Goal: Information Seeking & Learning: Check status

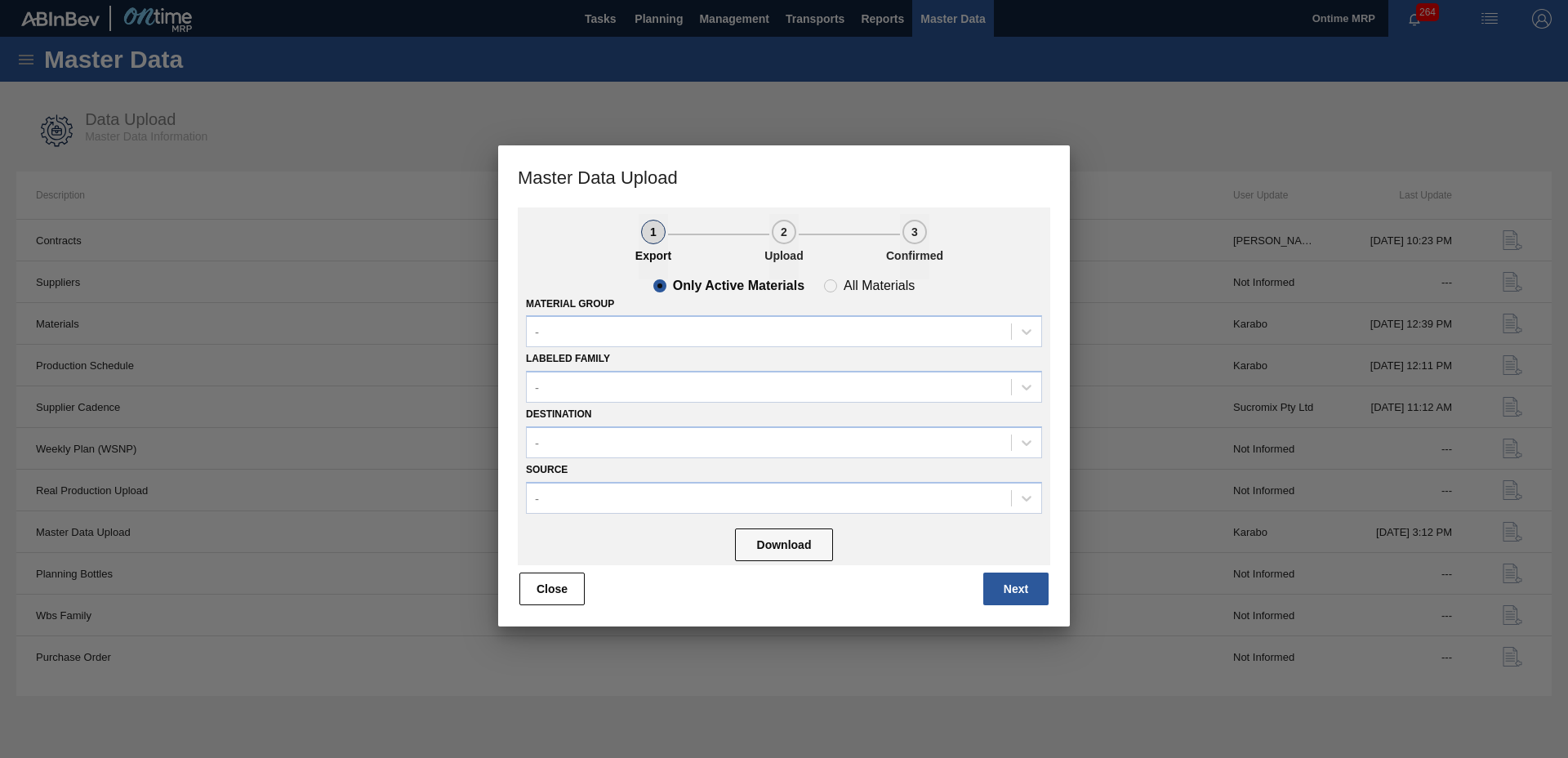
drag, startPoint x: 0, startPoint y: 0, endPoint x: 580, endPoint y: 574, distance: 816.0
click at [565, 593] on button "Close" at bounding box center [552, 588] width 66 height 33
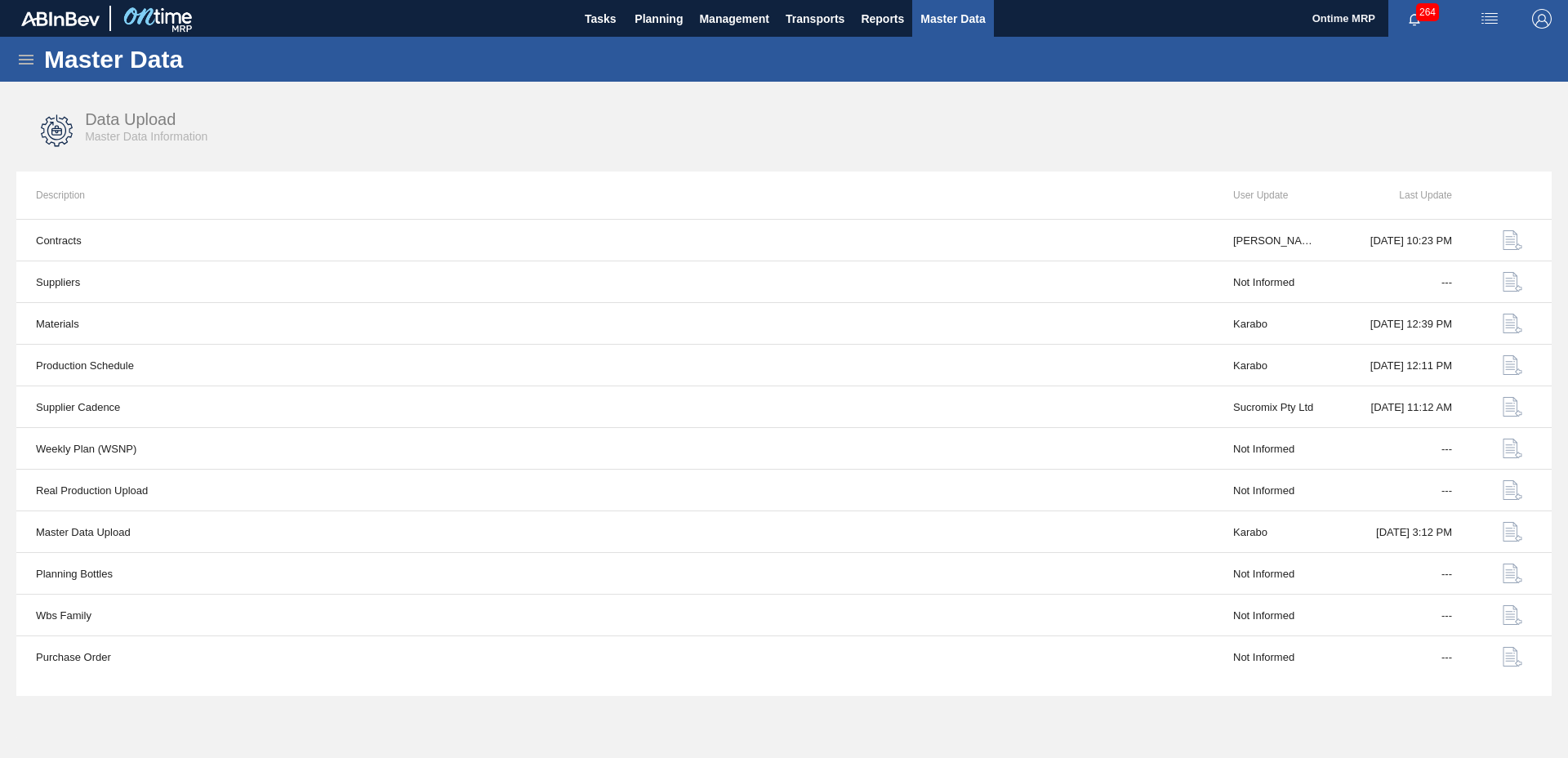
drag, startPoint x: 649, startPoint y: 8, endPoint x: 637, endPoint y: 49, distance: 42.7
click at [649, 9] on span "Planning" at bounding box center [658, 19] width 48 height 20
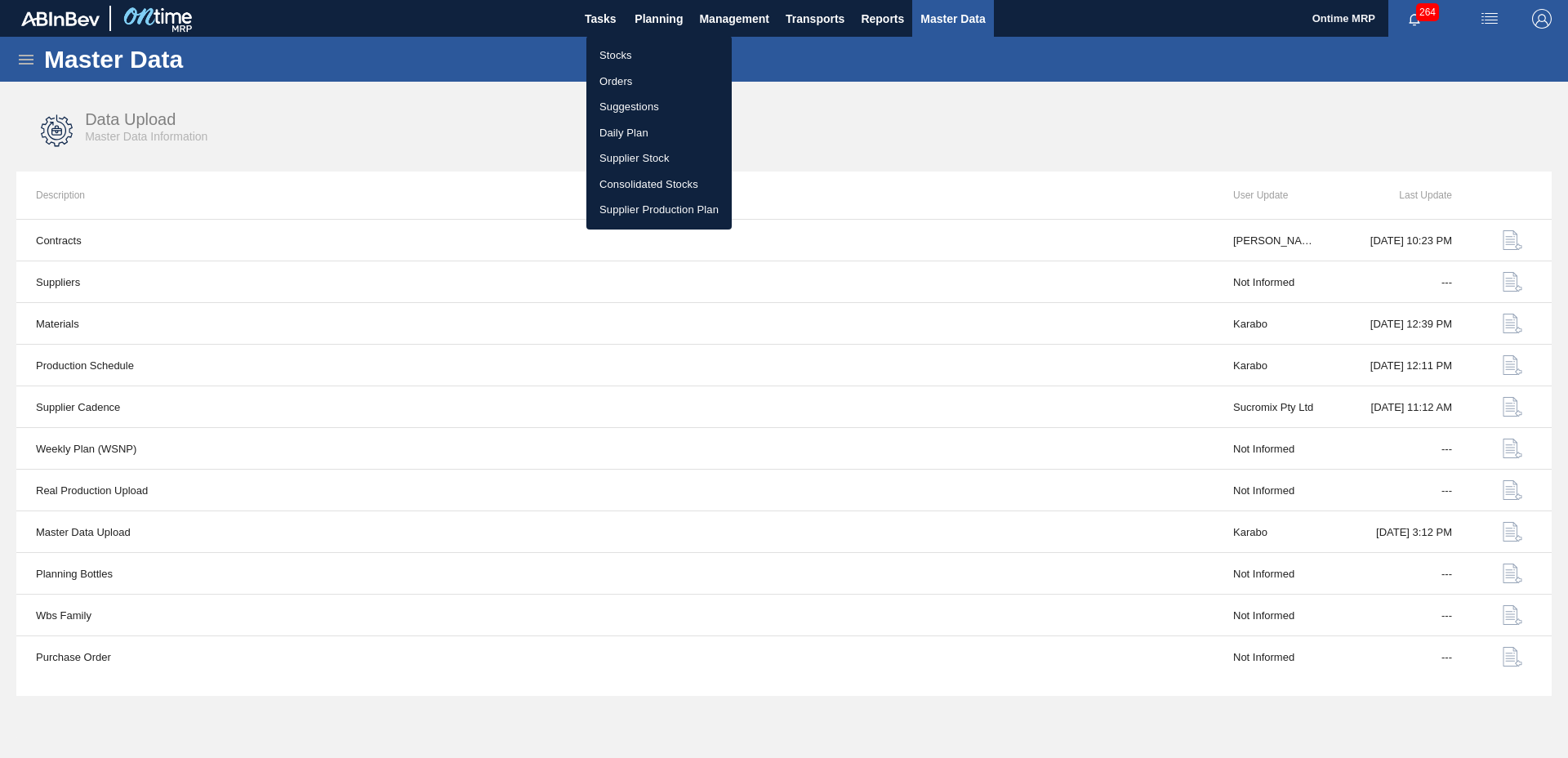
click at [628, 52] on li "Stocks" at bounding box center [659, 55] width 146 height 26
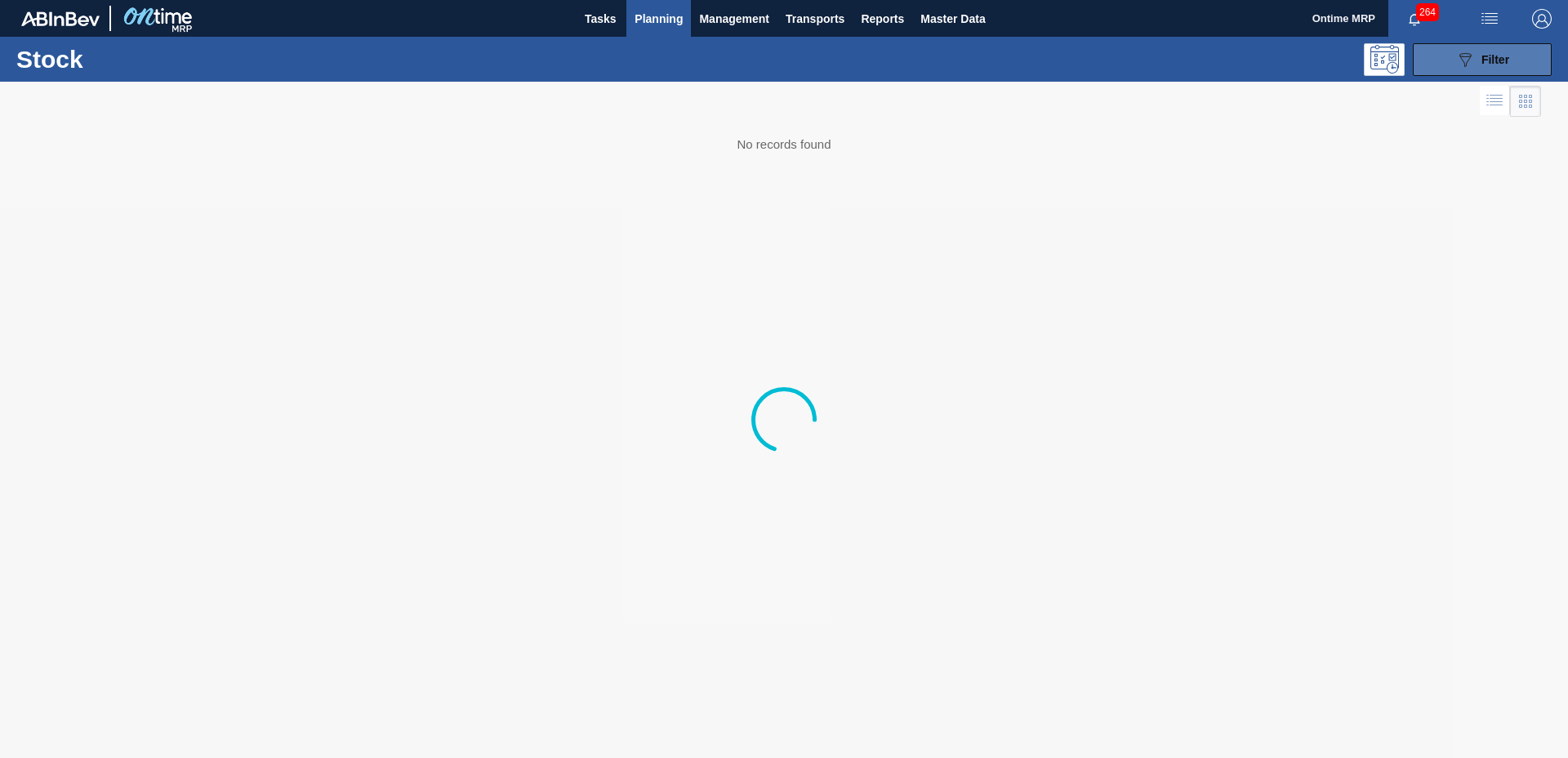
click at [1444, 59] on button "089F7B8B-B2A5-4AFE-B5C0-19BA573D28AC Filter" at bounding box center [1483, 59] width 139 height 33
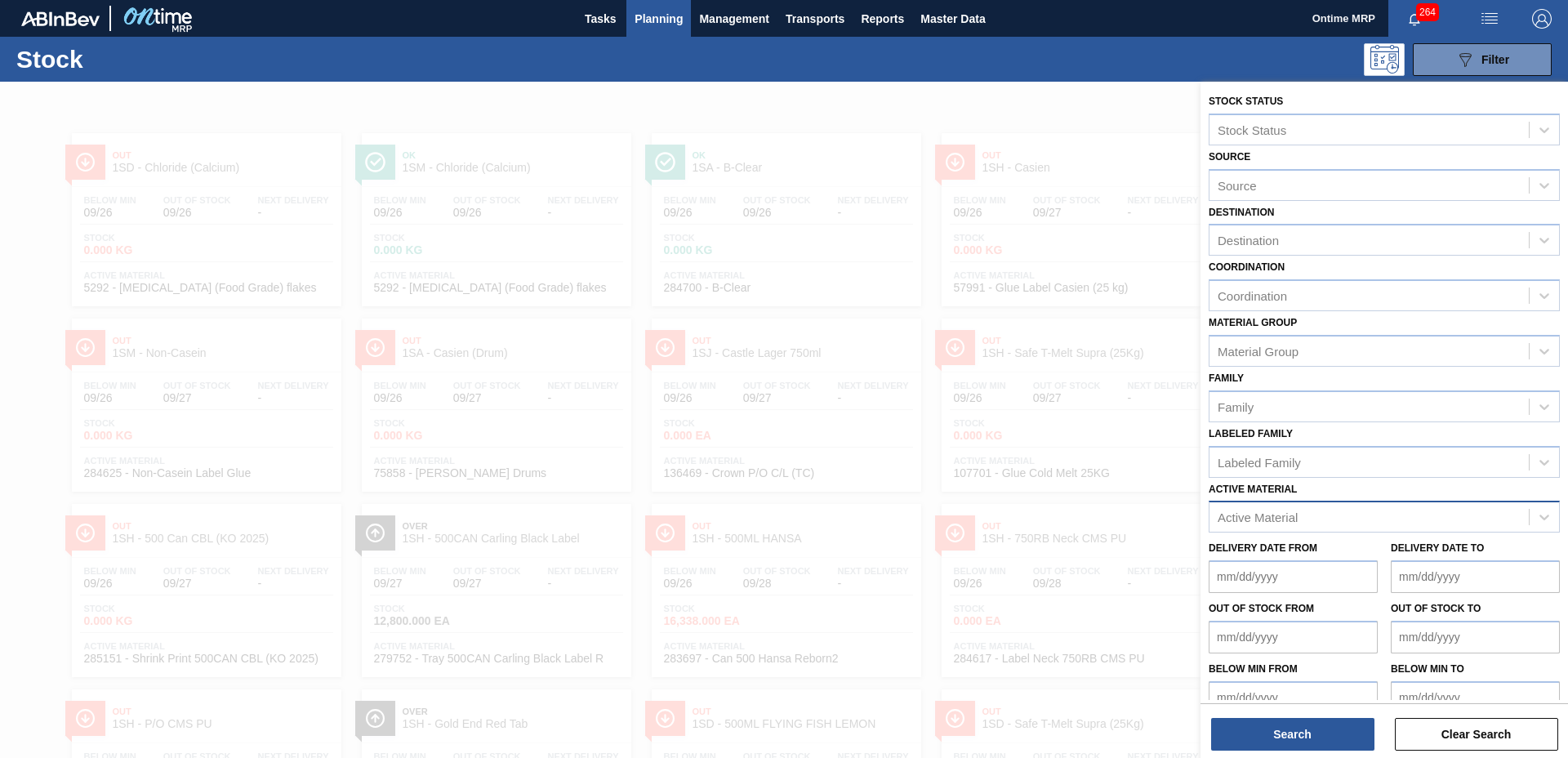
drag, startPoint x: 1274, startPoint y: 515, endPoint x: 1273, endPoint y: 505, distance: 10.0
click at [1272, 515] on div "Active Material" at bounding box center [1257, 517] width 80 height 14
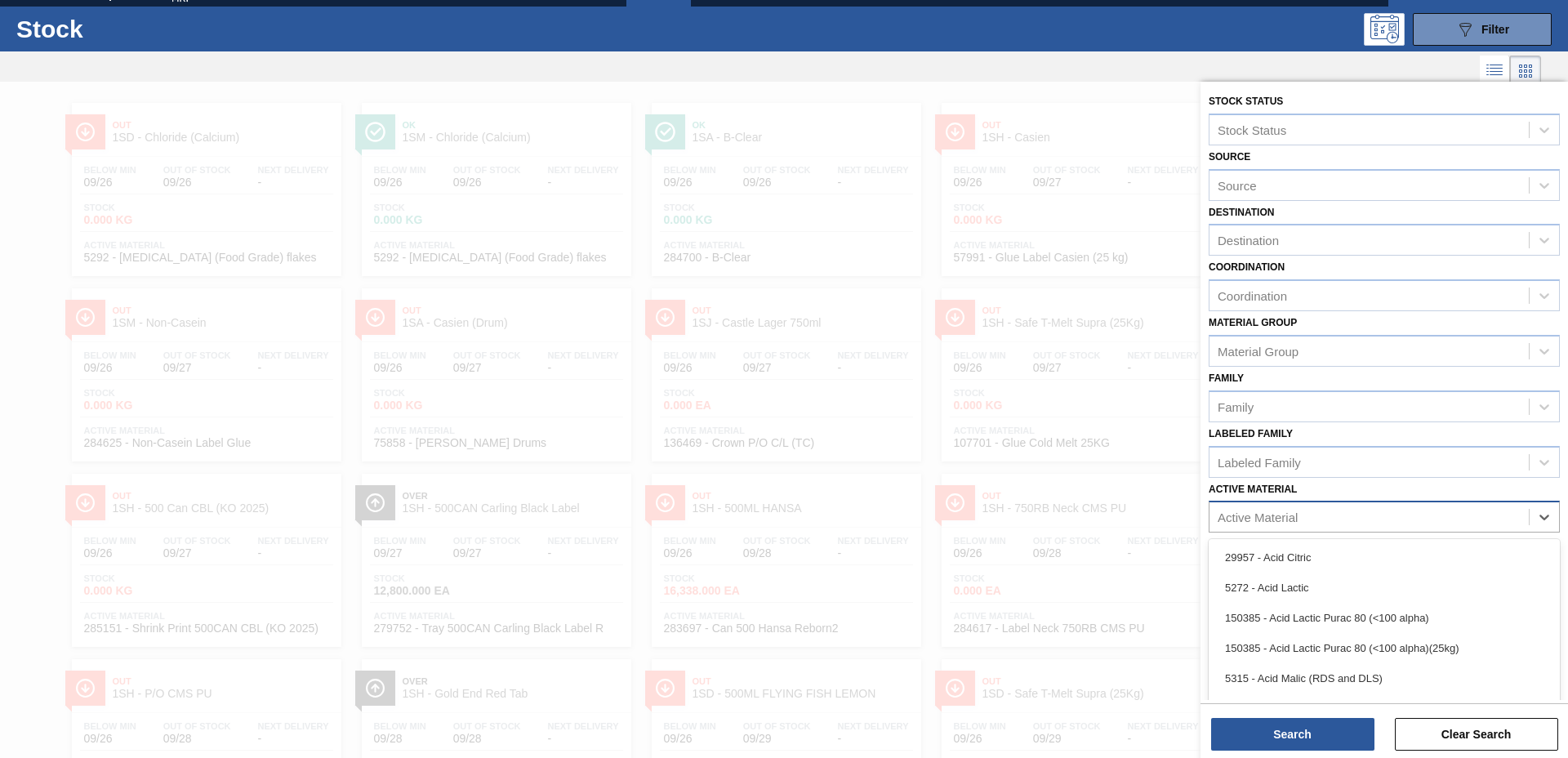
scroll to position [33, 0]
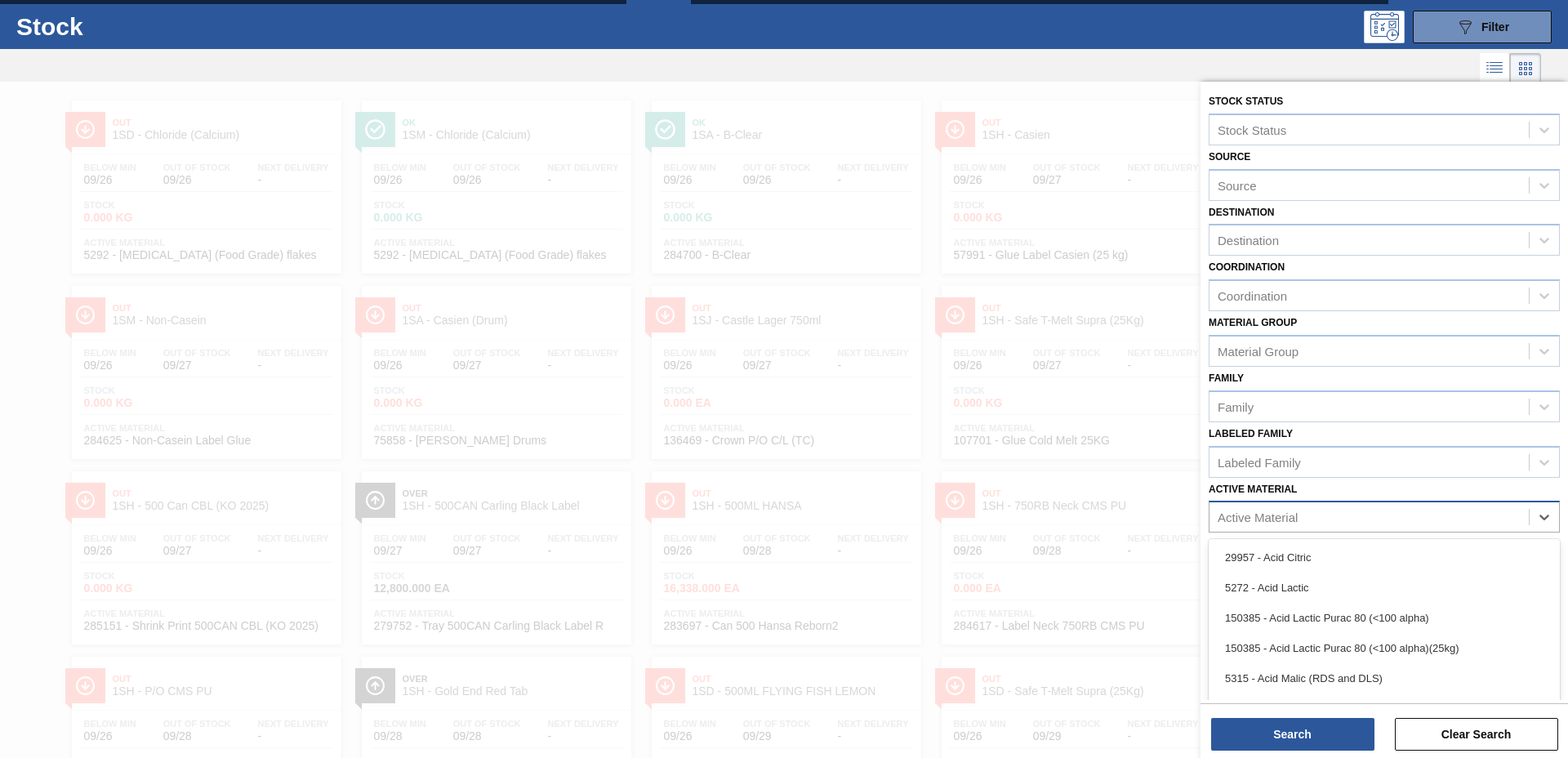
paste Material "285149"
type Material "285149"
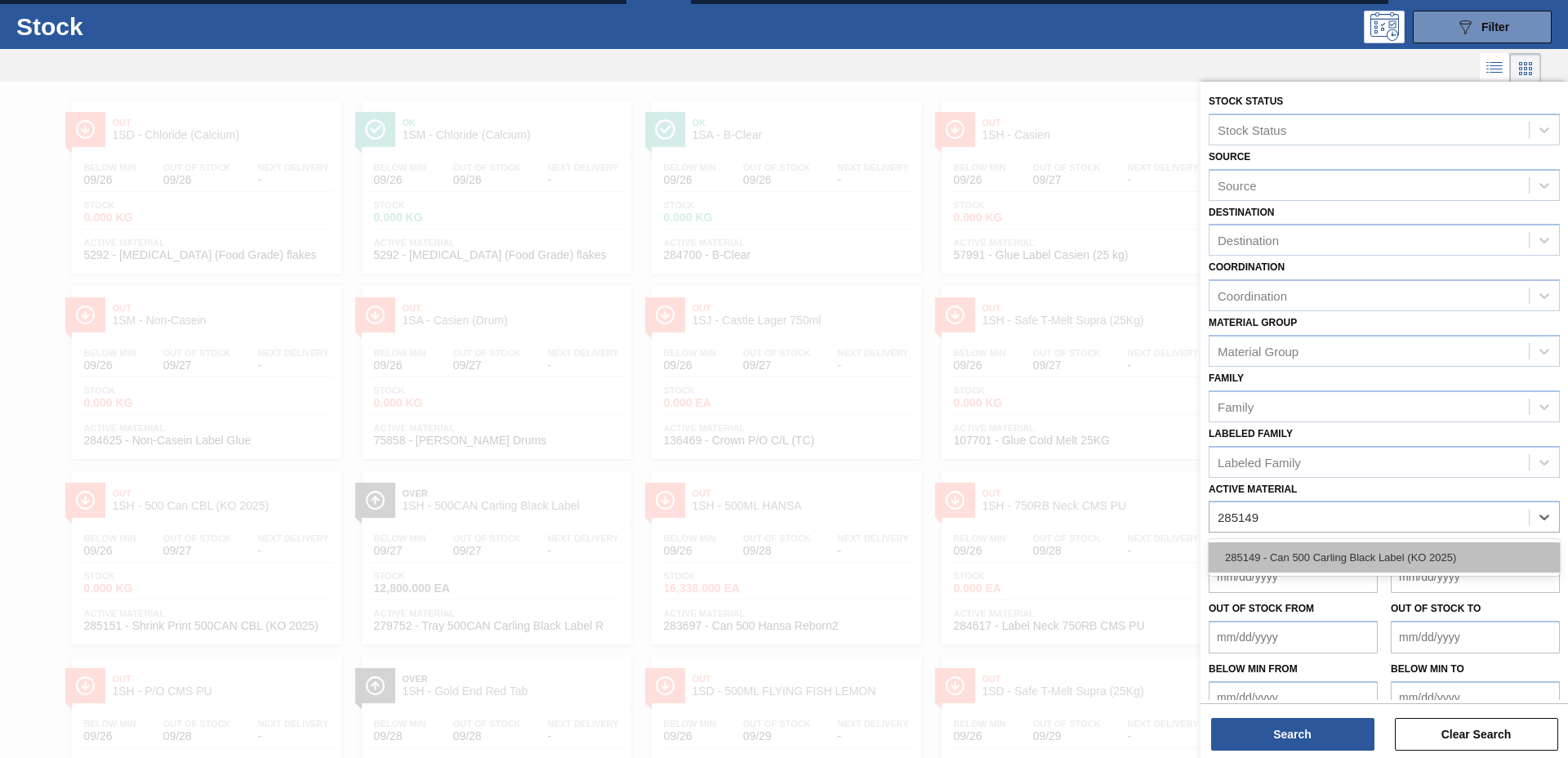
click at [1269, 559] on div "285149 - Can 500 Carling Black Label (KO 2025)" at bounding box center [1384, 557] width 351 height 30
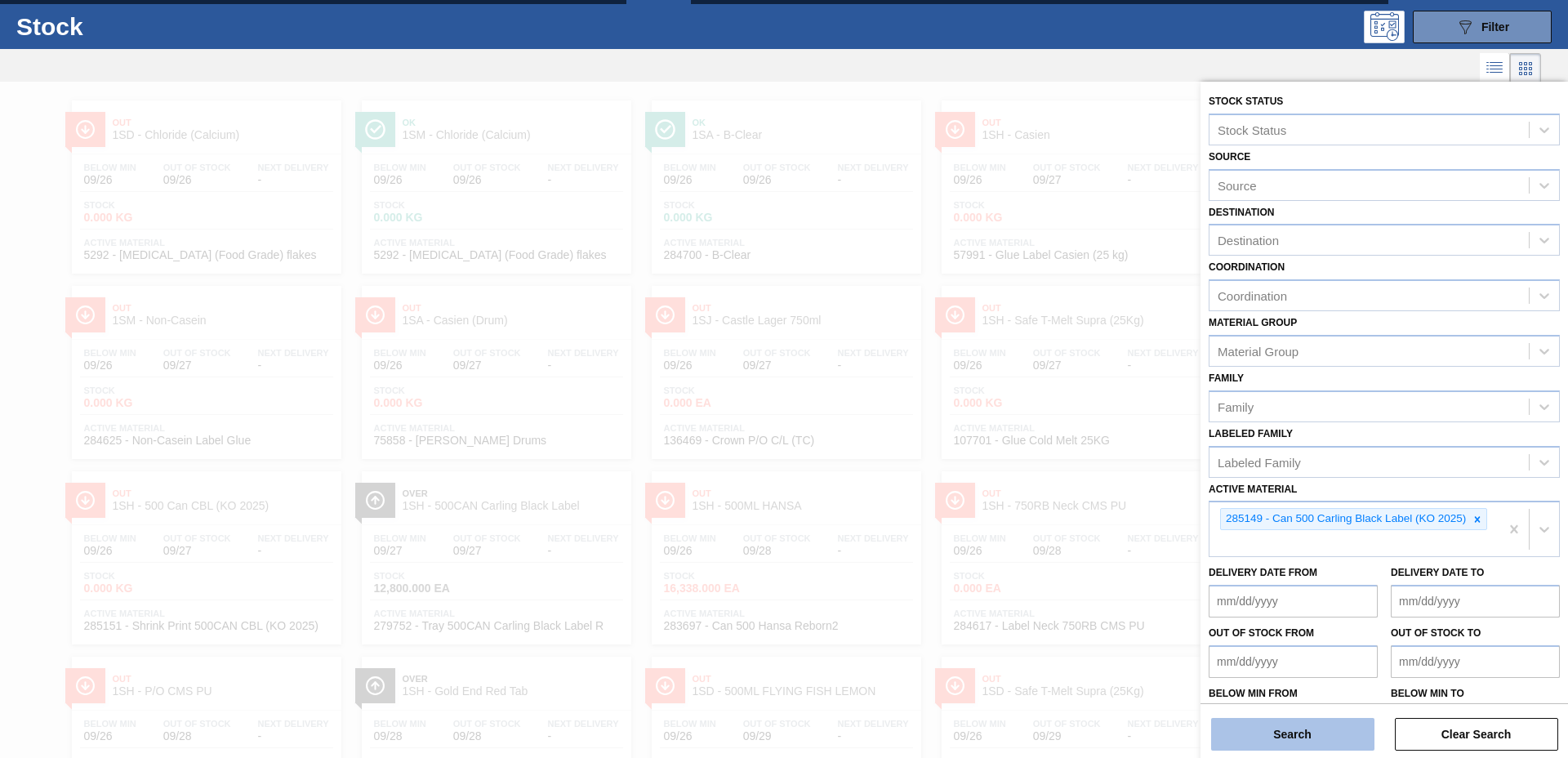
click at [1288, 733] on button "Search" at bounding box center [1293, 734] width 163 height 33
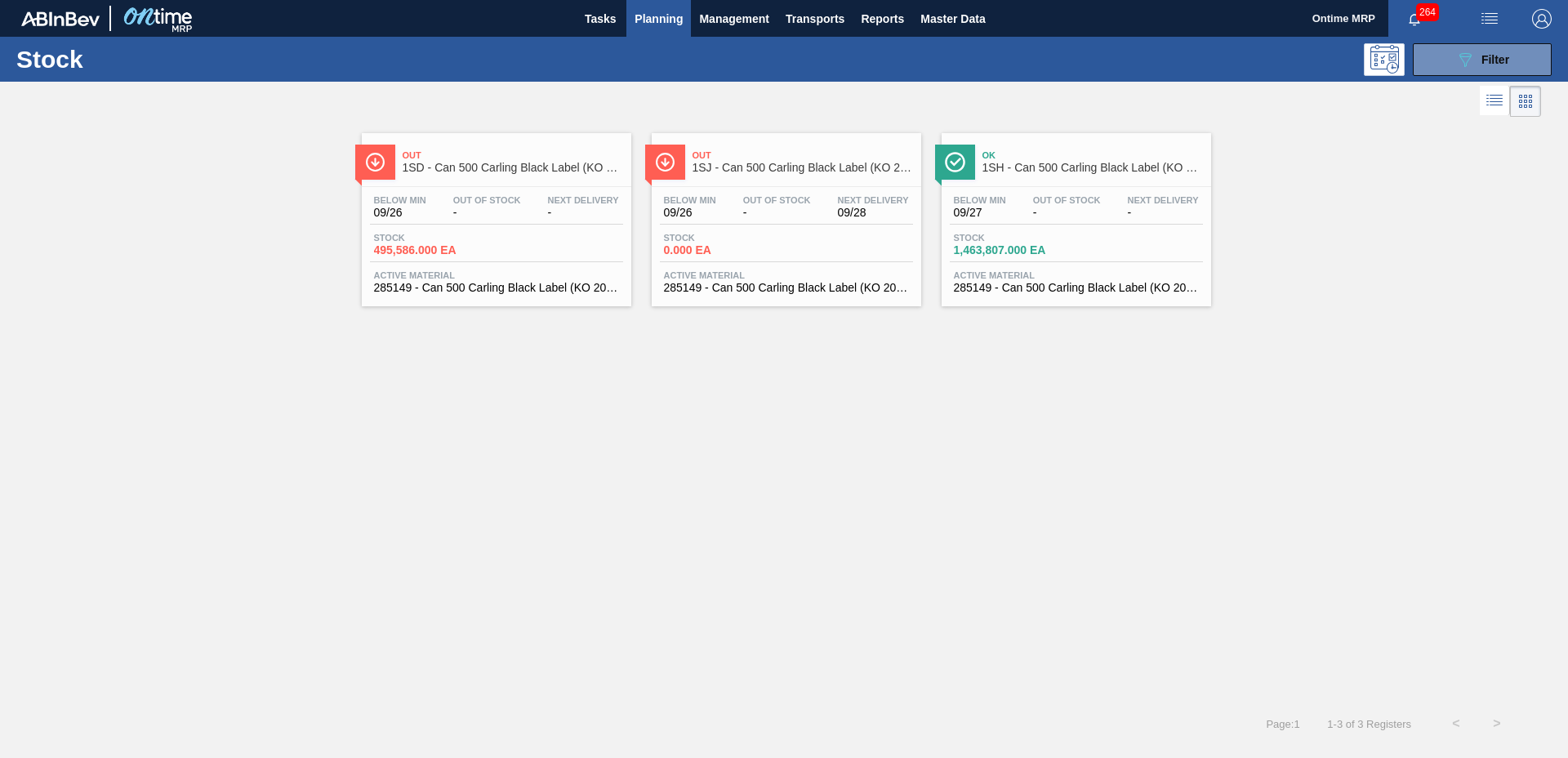
click at [1032, 228] on div "Below Min 09/27 Out Of Stock - Next Delivery - Stock 1,463,807.000 EA Active Ma…" at bounding box center [1076, 242] width 270 height 111
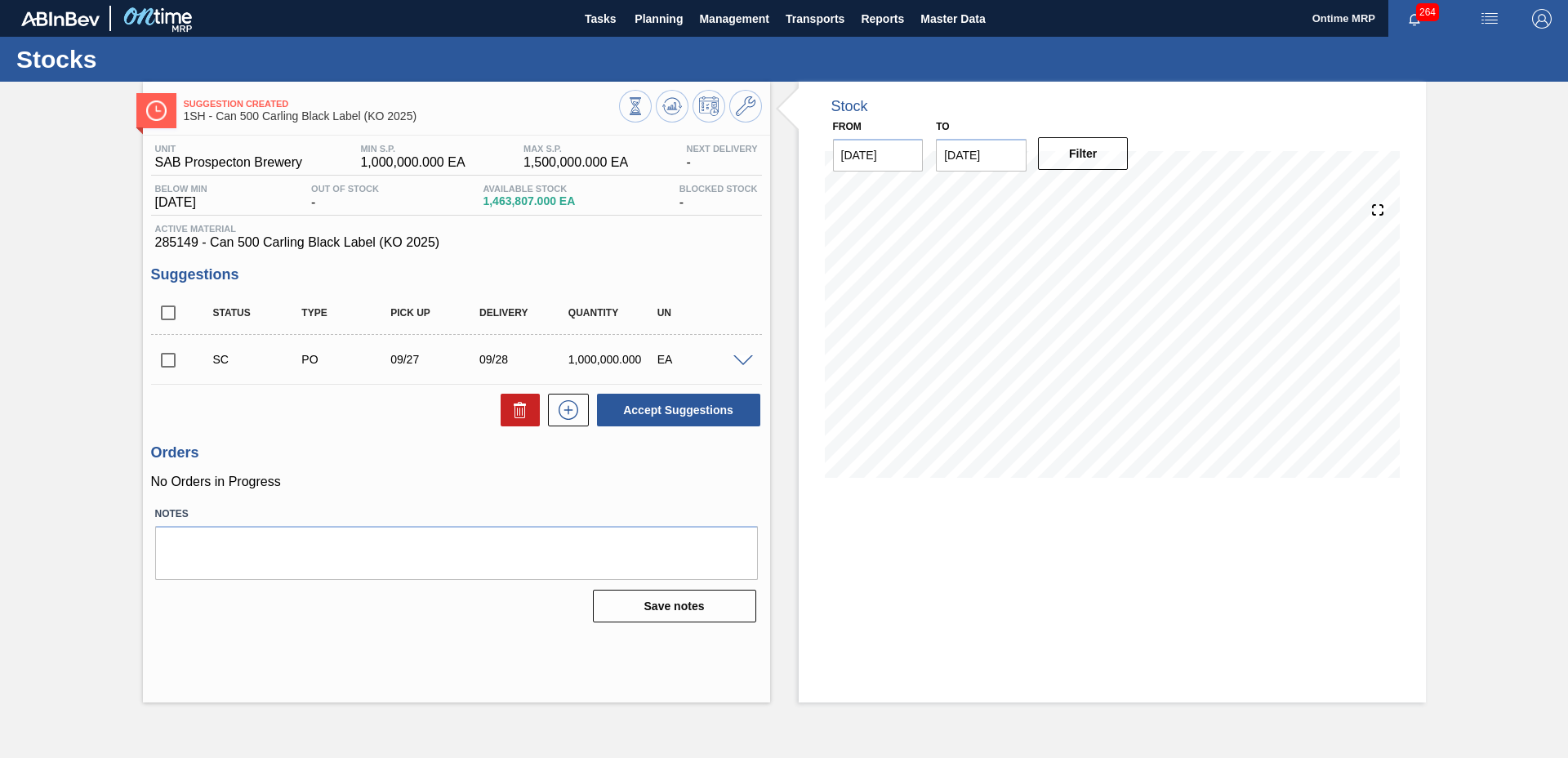
click at [737, 359] on span at bounding box center [742, 361] width 20 height 12
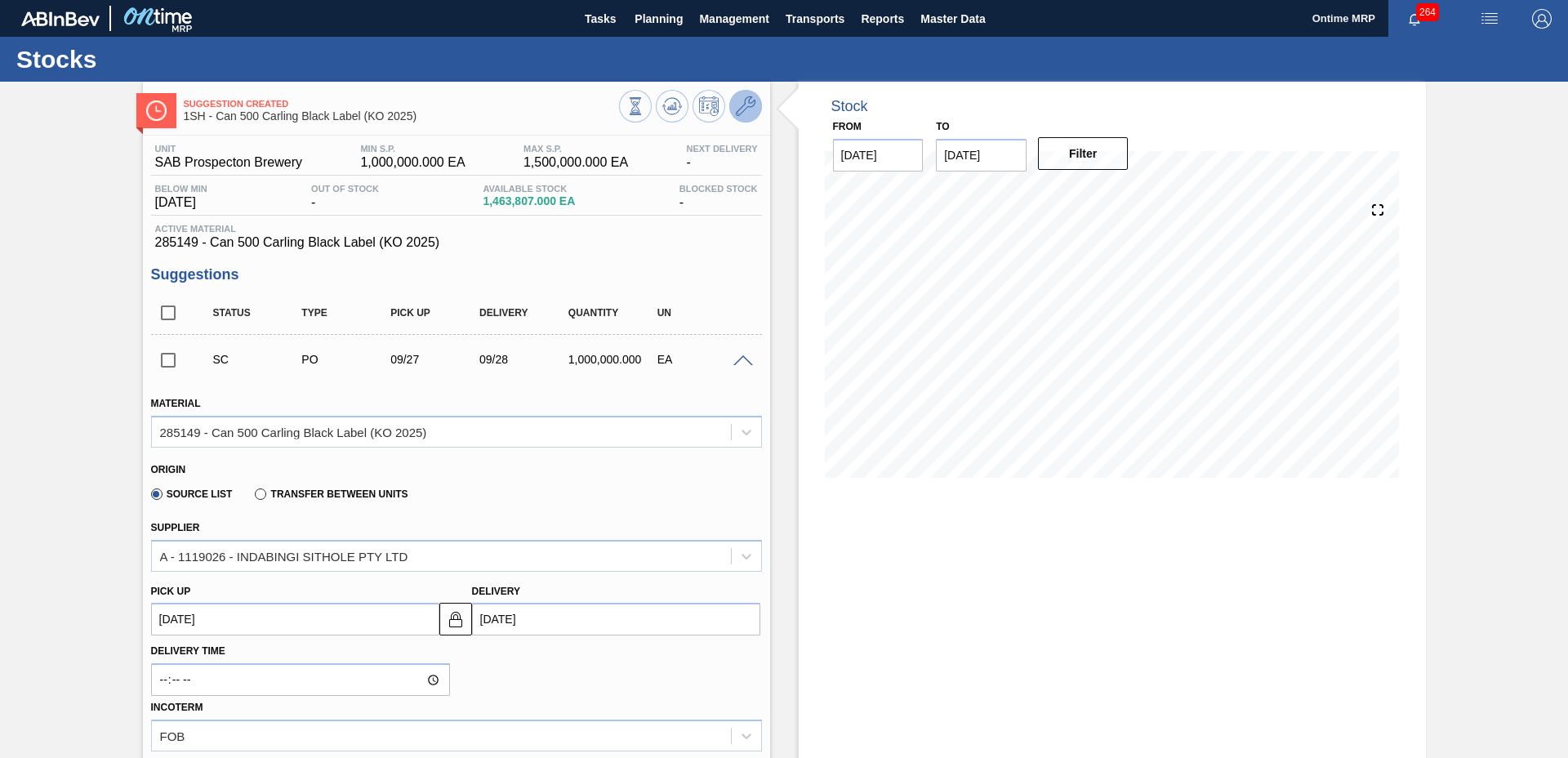
click at [754, 113] on button at bounding box center [745, 106] width 33 height 33
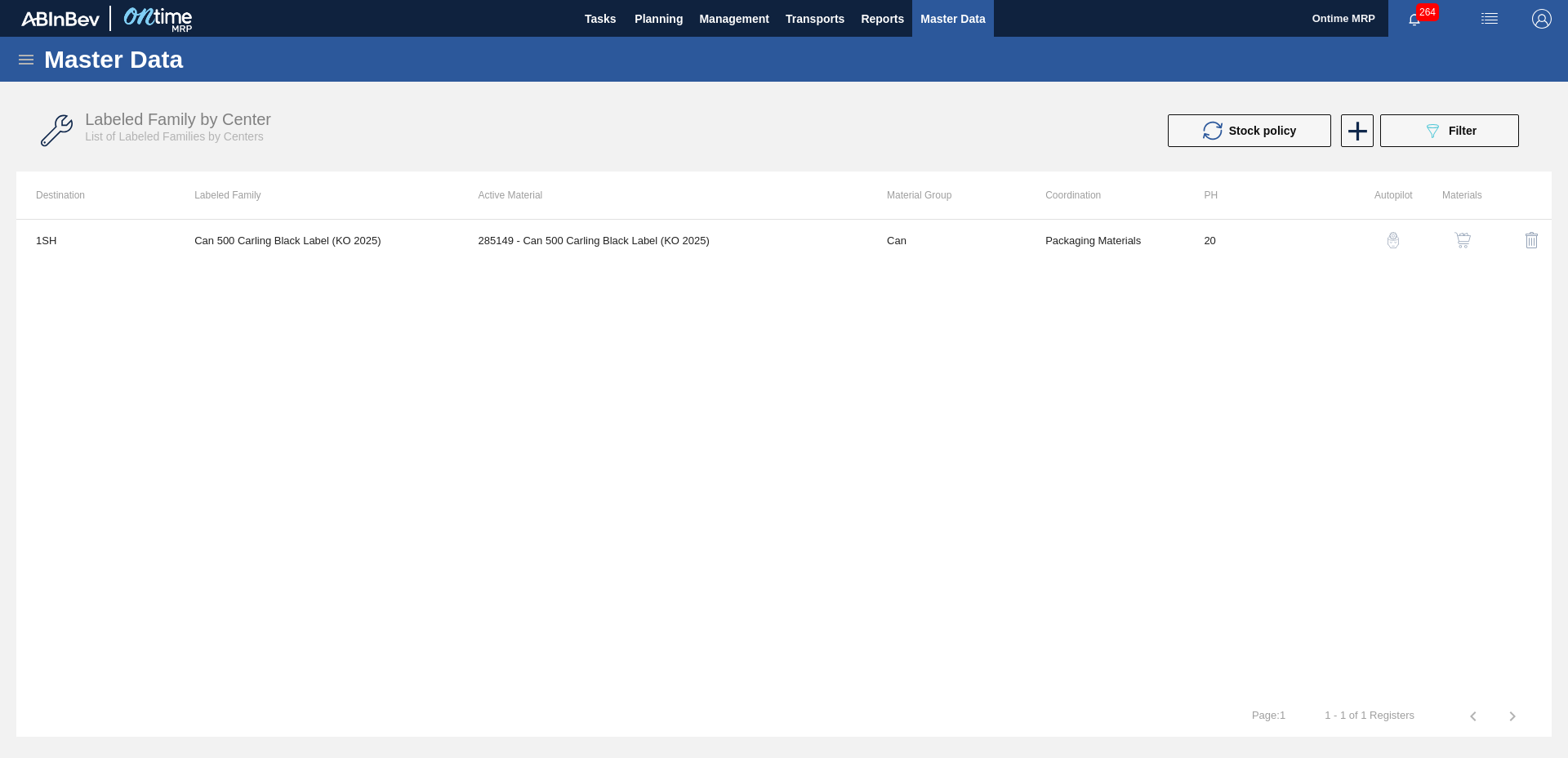
click at [1458, 235] on img "button" at bounding box center [1462, 240] width 16 height 16
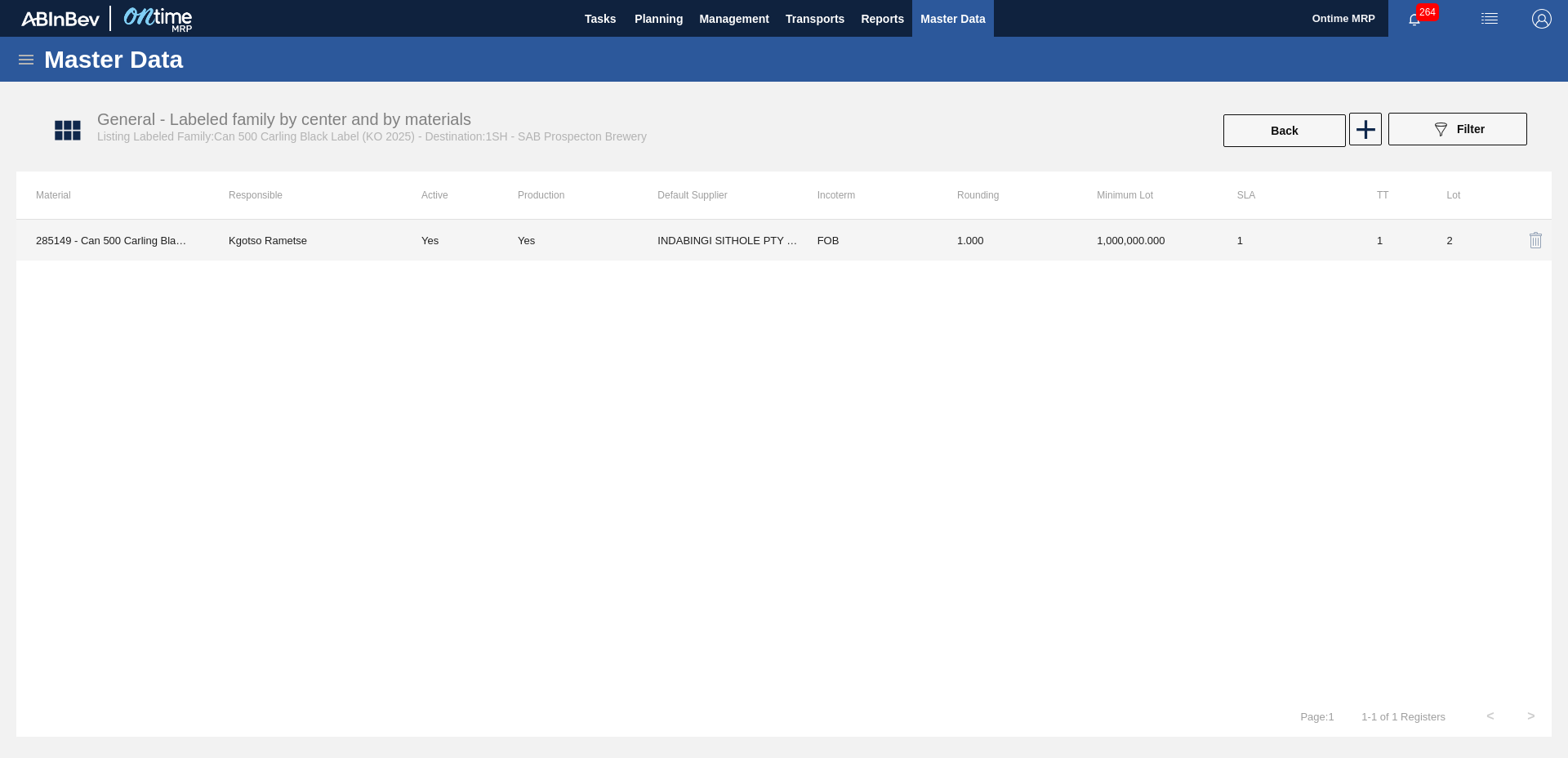
click at [801, 242] on td "FOB" at bounding box center [867, 240] width 140 height 40
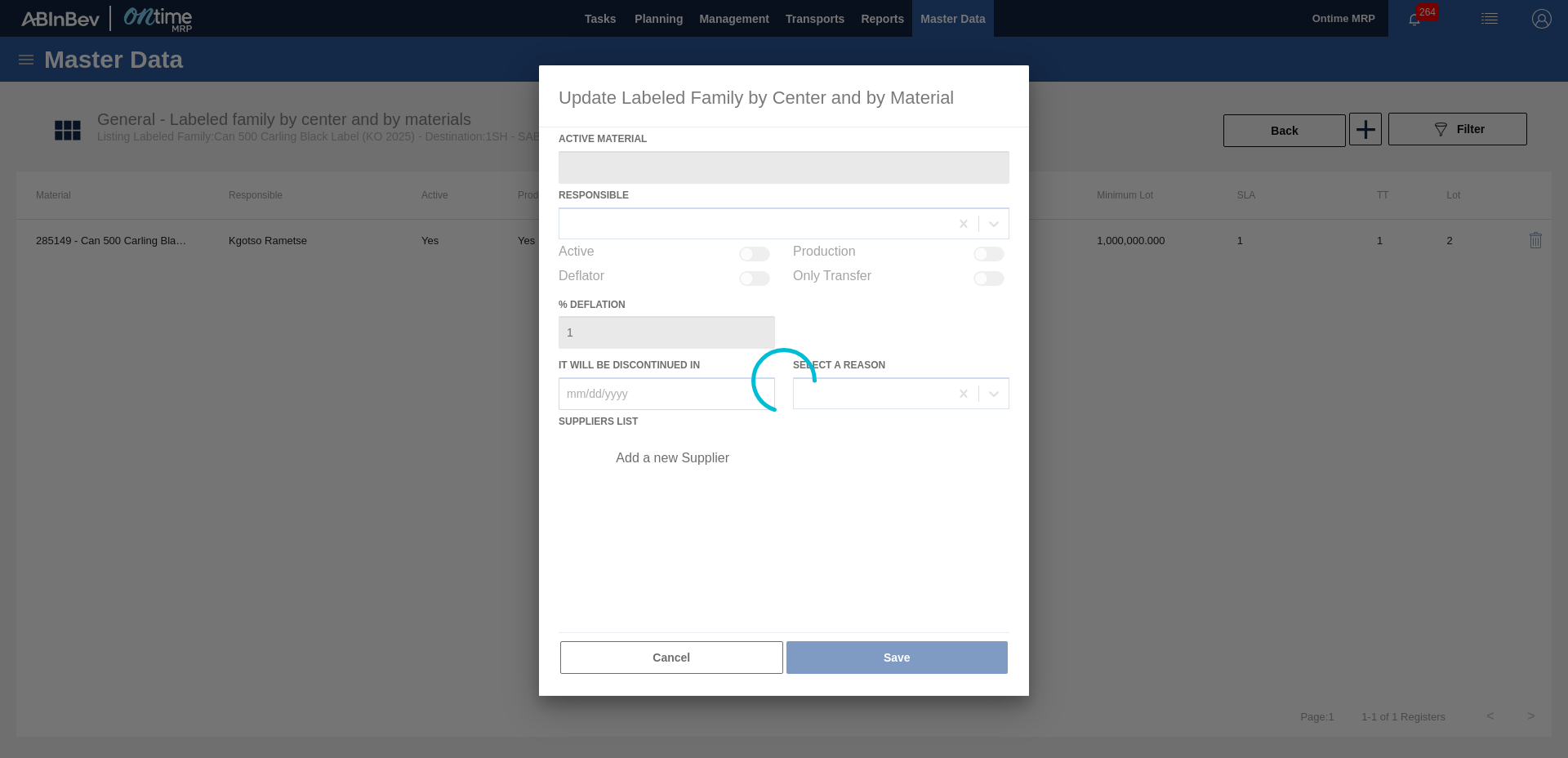
type Material "285149 - Can 500 Carling Black Label (KO 2025)"
checkbox input "true"
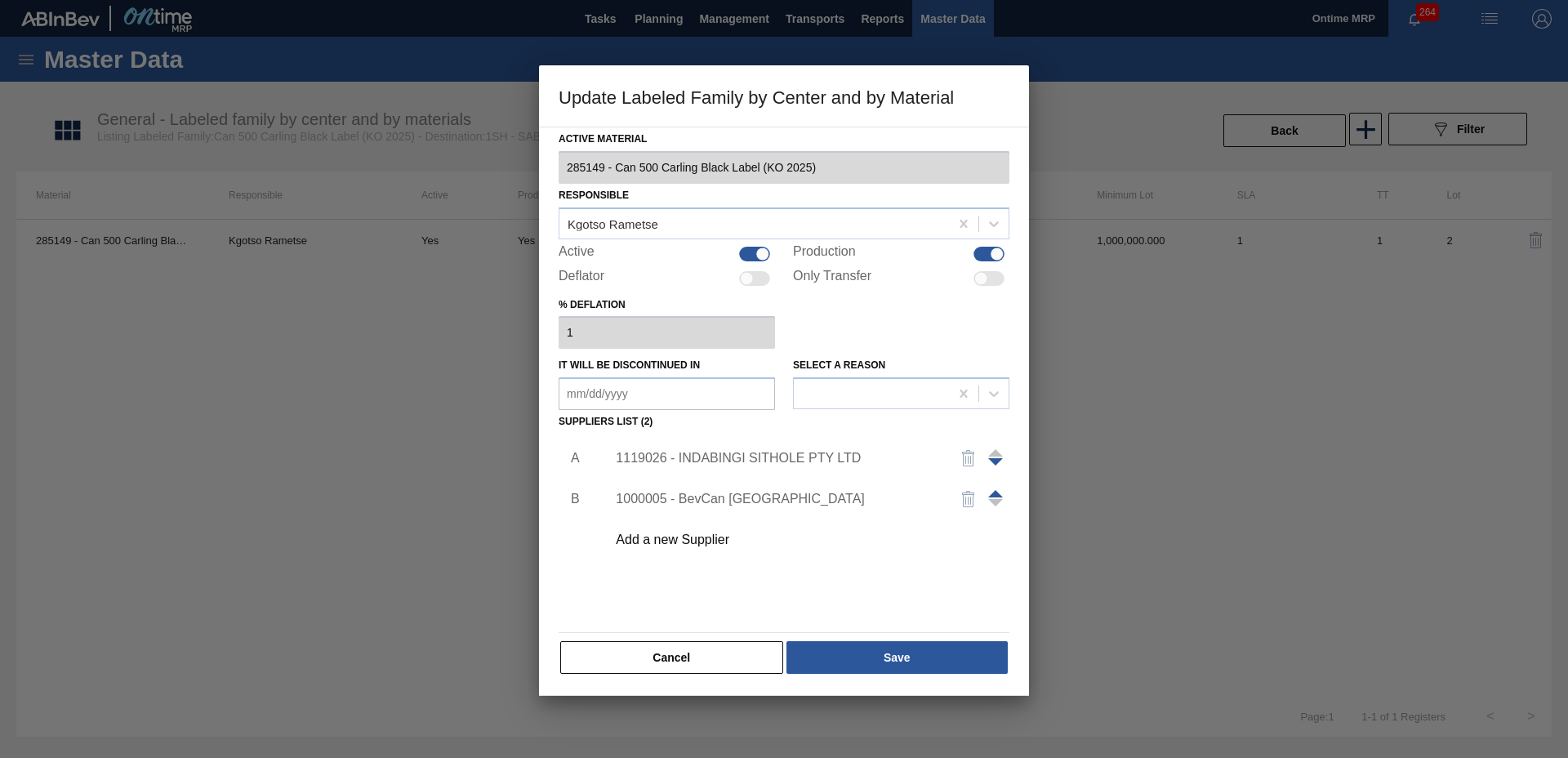
click at [690, 456] on div "1119026 - INDABINGI SITHOLE PTY LTD" at bounding box center [775, 458] width 320 height 15
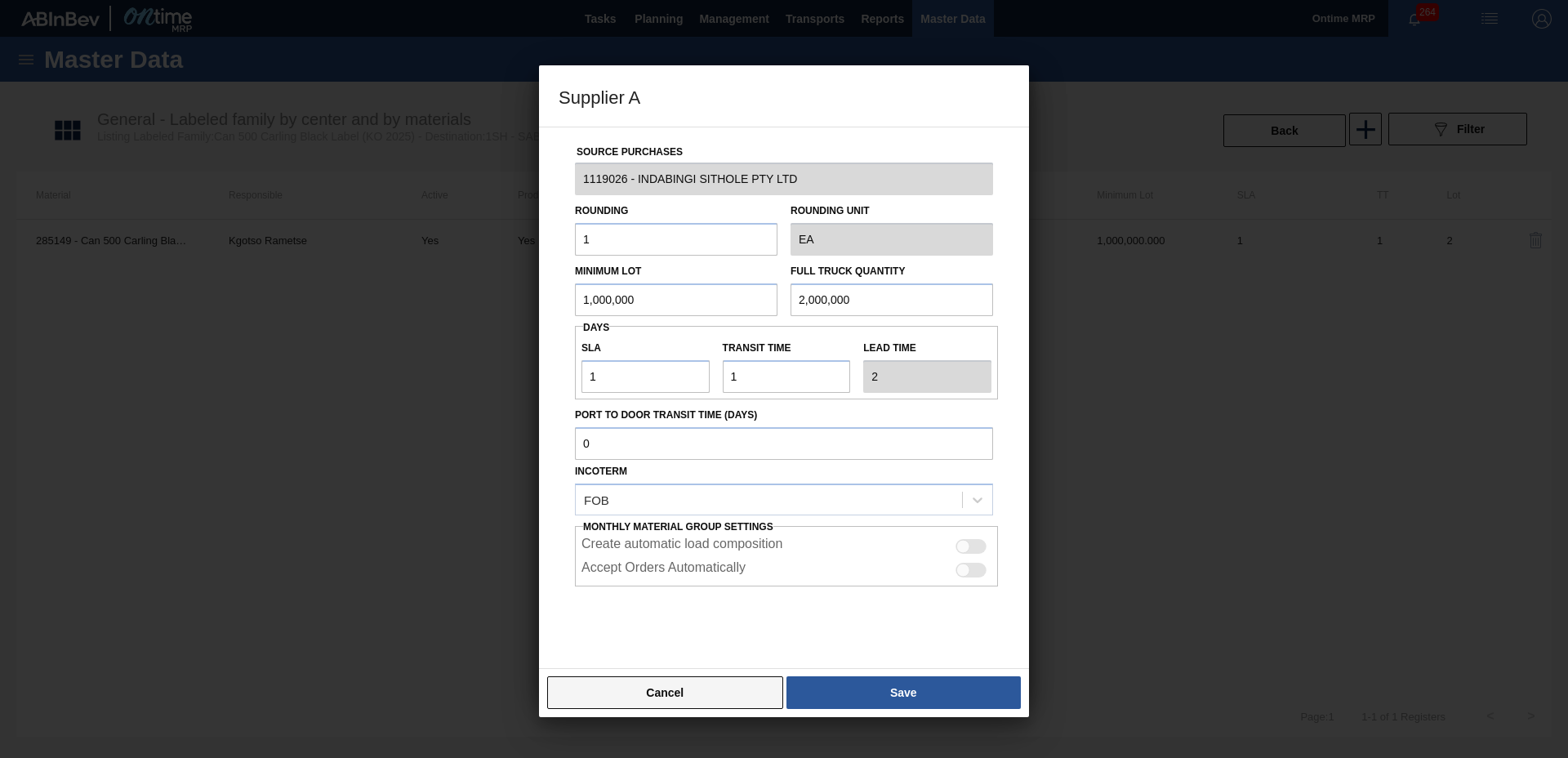
click at [658, 696] on button "Cancel" at bounding box center [664, 692] width 236 height 33
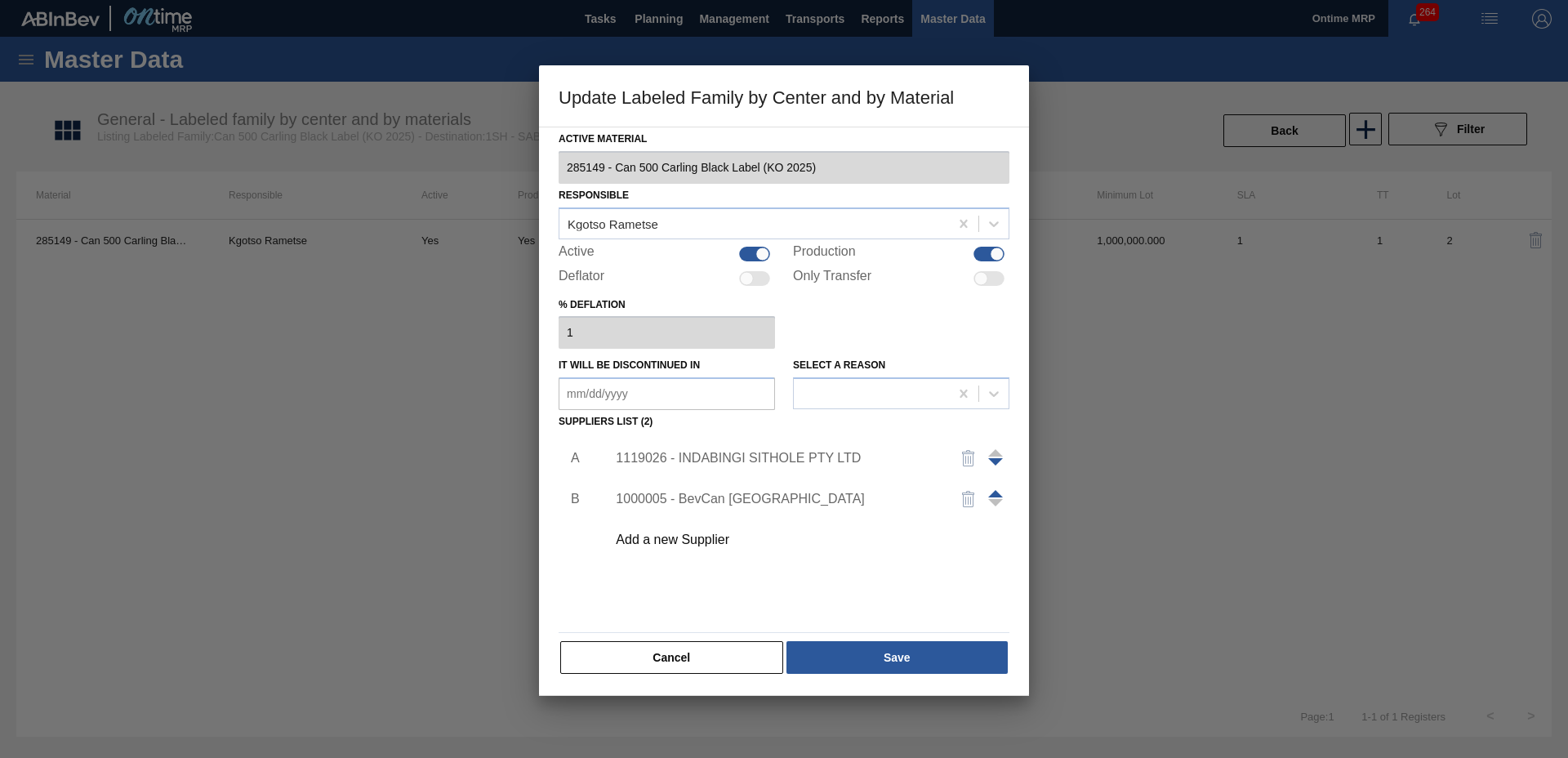
click at [676, 491] on div "1000005 - BevCan [GEOGRAPHIC_DATA]" at bounding box center [775, 499] width 320 height 15
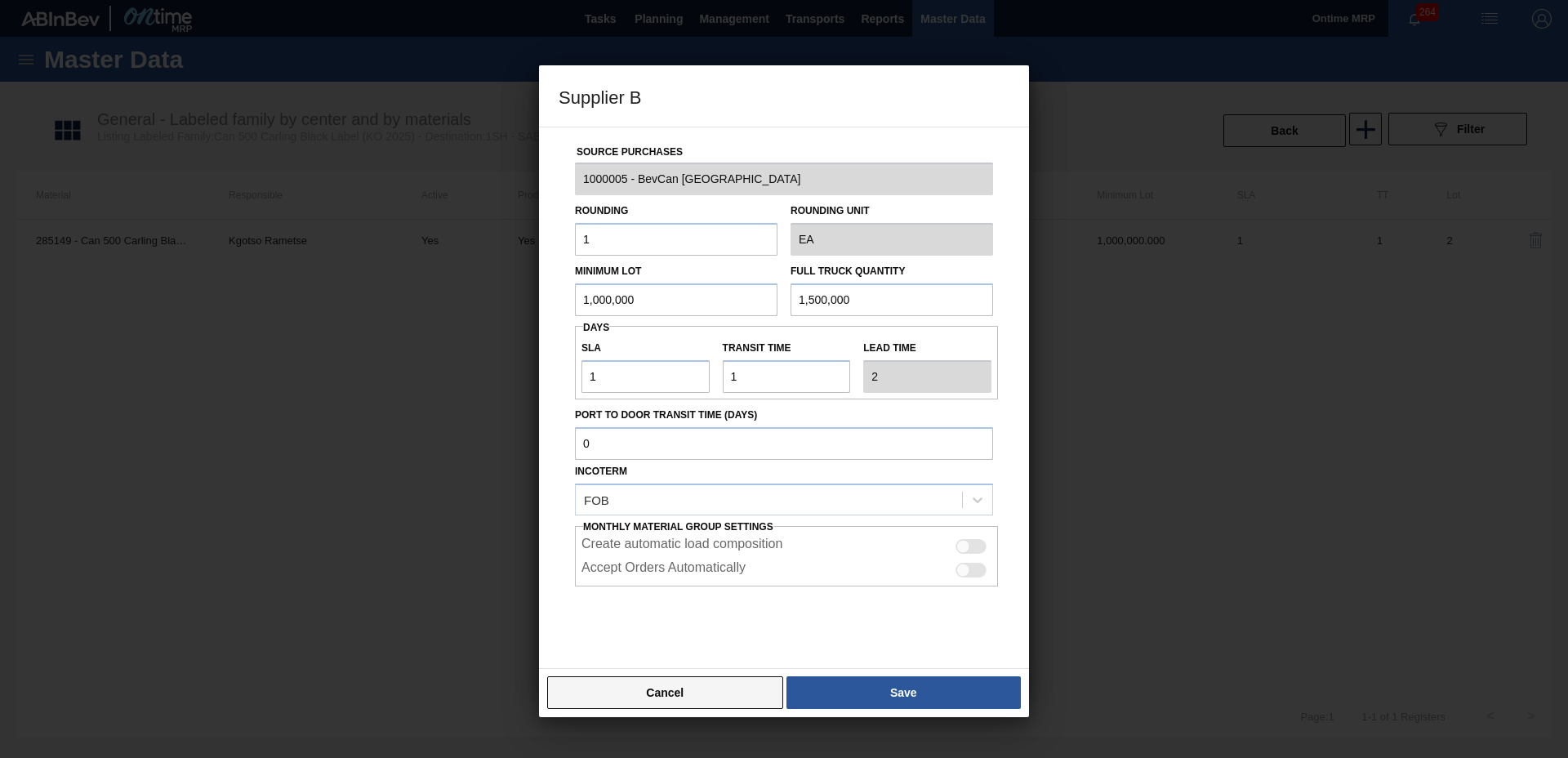
drag, startPoint x: 672, startPoint y: 683, endPoint x: 684, endPoint y: 679, distance: 12.6
click at [672, 683] on button "Cancel" at bounding box center [664, 692] width 236 height 33
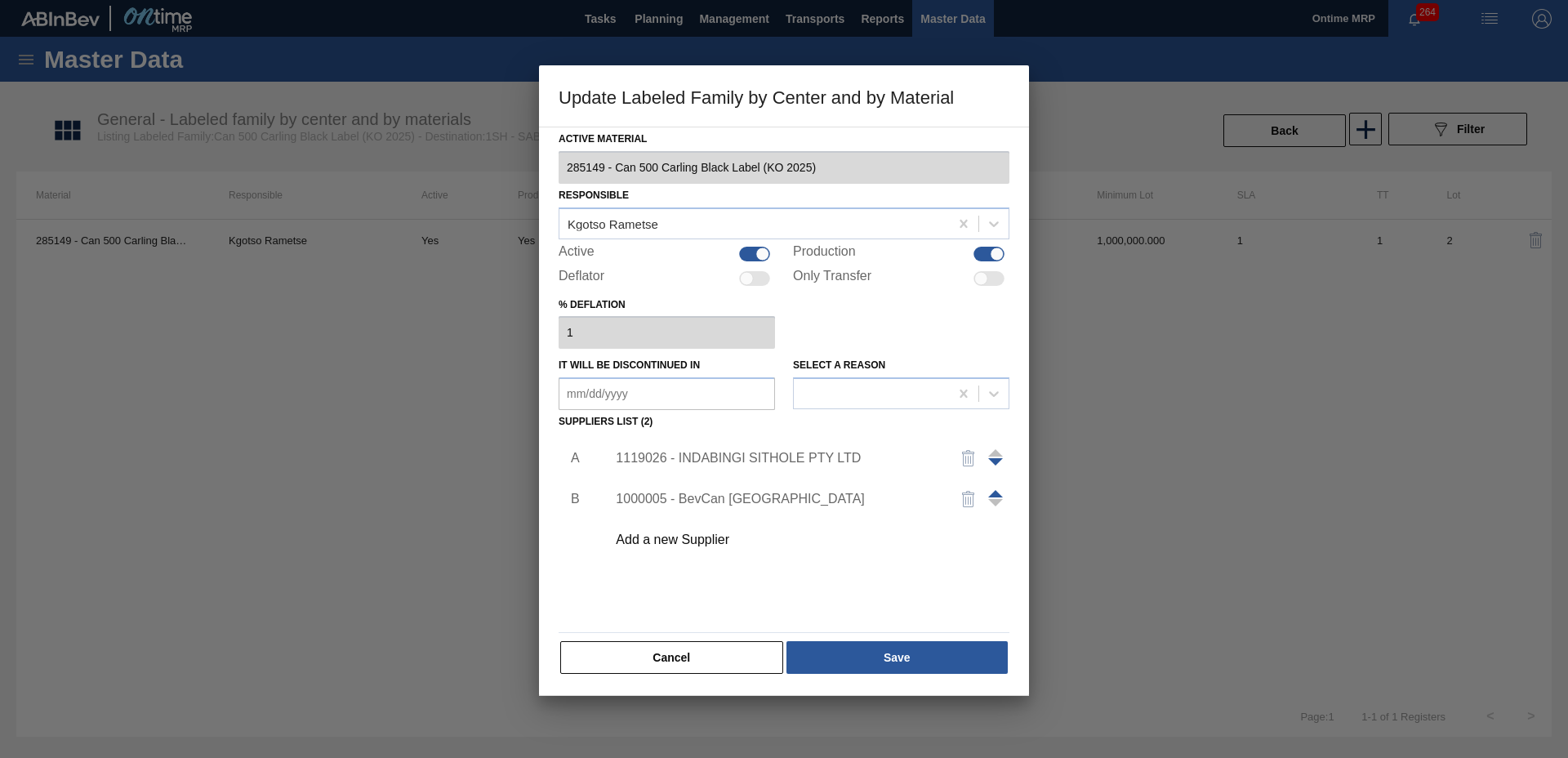
click at [706, 663] on button "Cancel" at bounding box center [671, 657] width 223 height 33
